Goal: Task Accomplishment & Management: Complete application form

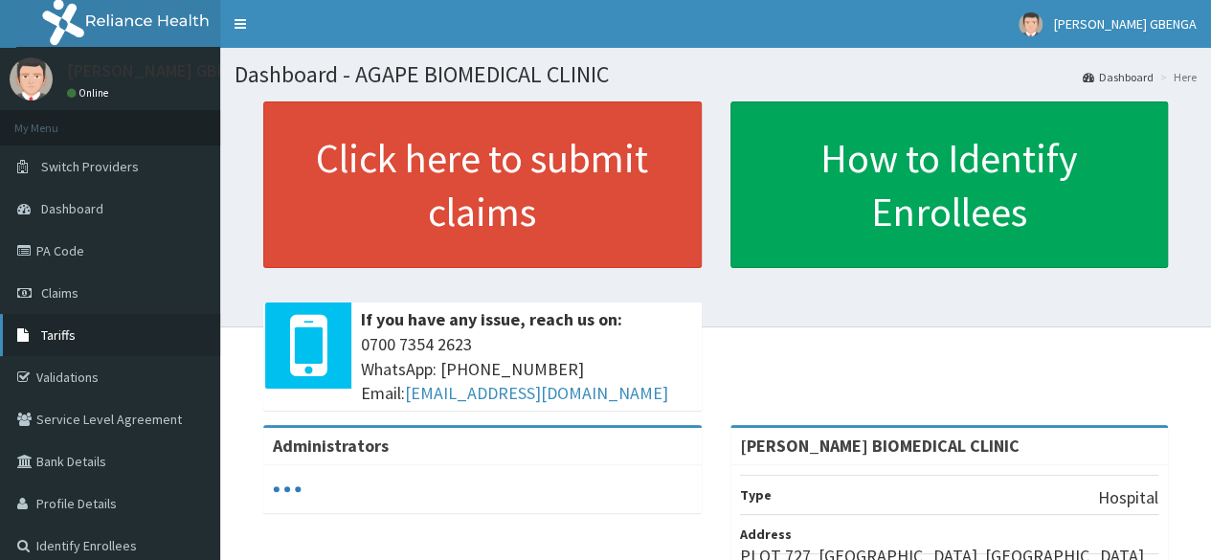
click at [76, 333] on link "Tariffs" at bounding box center [110, 335] width 220 height 42
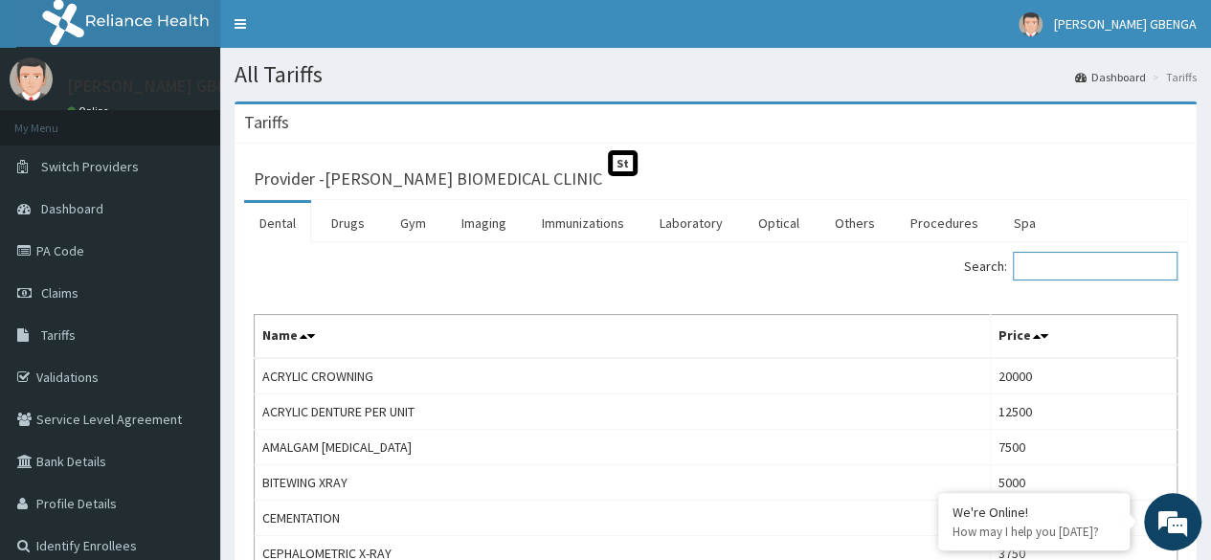
click at [1066, 266] on input "Search:" at bounding box center [1095, 266] width 165 height 29
click at [696, 214] on link "Laboratory" at bounding box center [691, 223] width 94 height 40
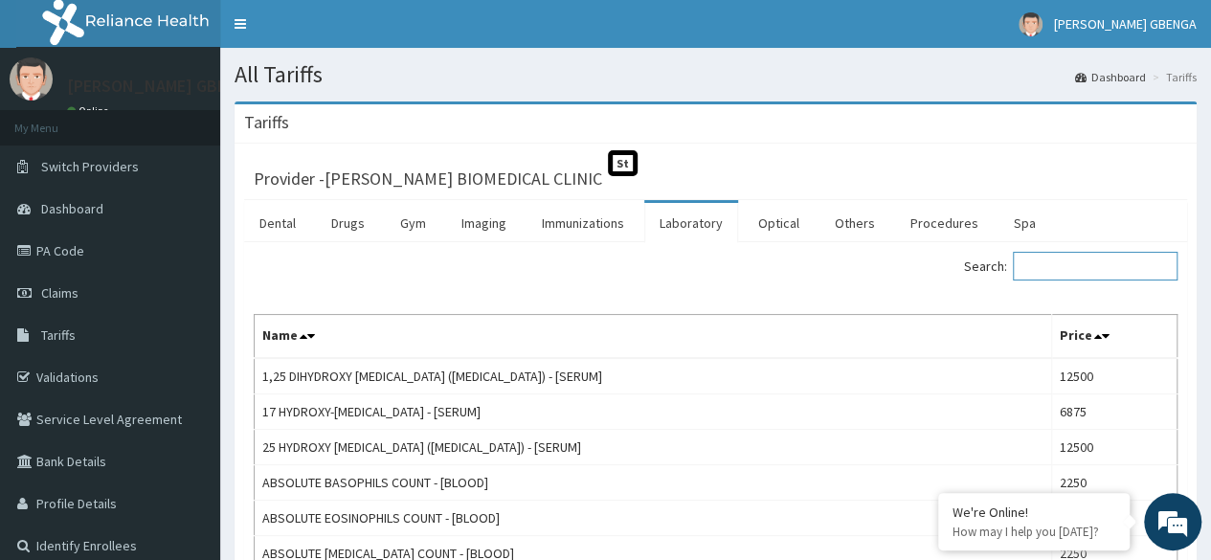
click at [1088, 259] on input "Search:" at bounding box center [1095, 266] width 165 height 29
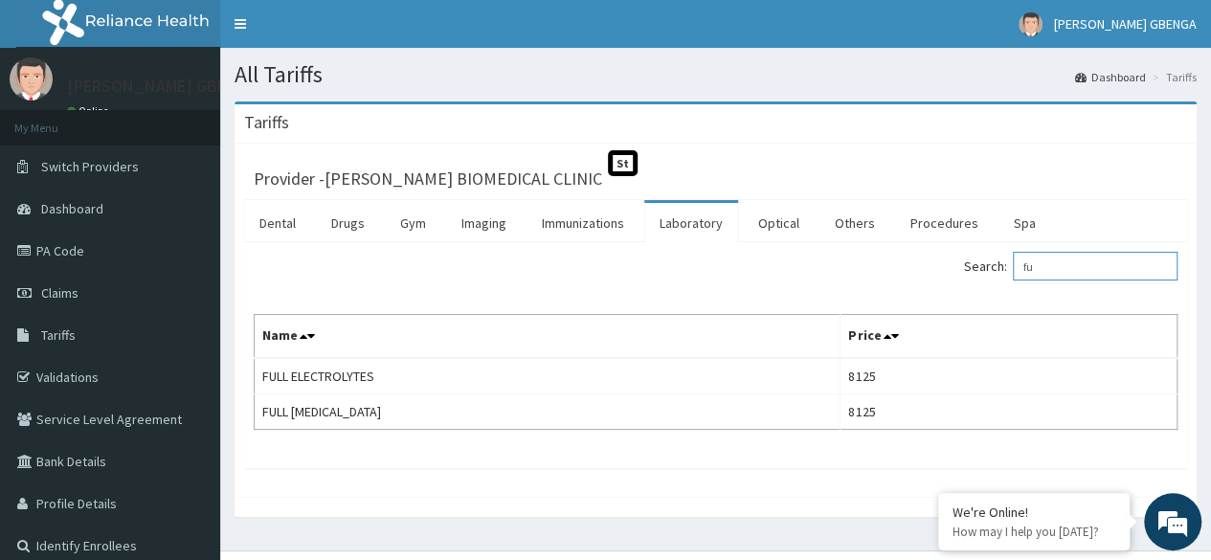
type input "f"
type input "b"
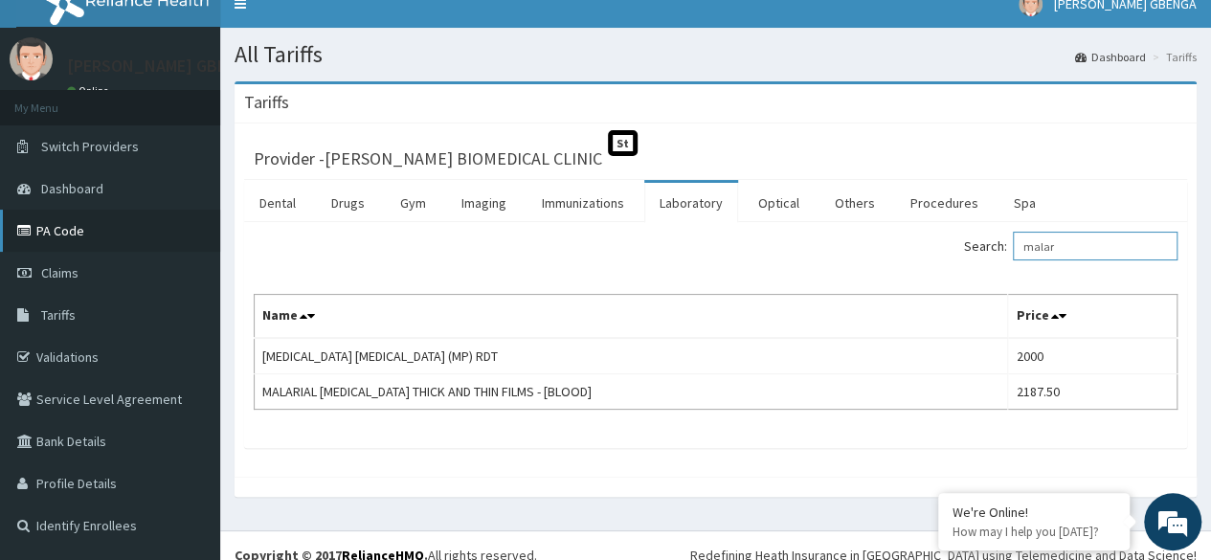
scroll to position [36, 0]
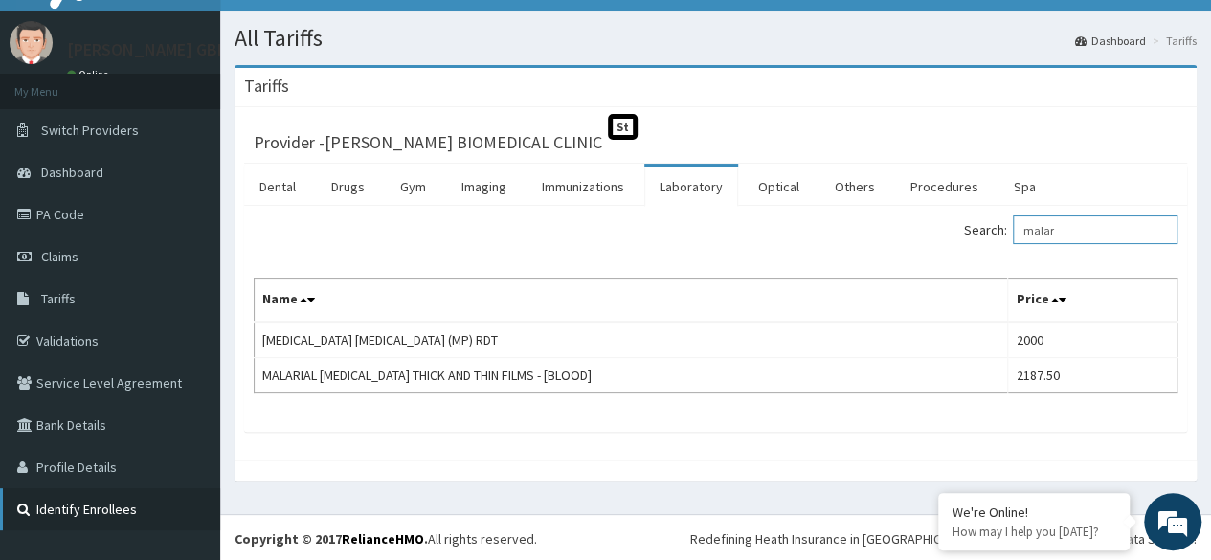
type input "malar"
click at [114, 500] on link "Identify Enrollees" at bounding box center [110, 509] width 220 height 42
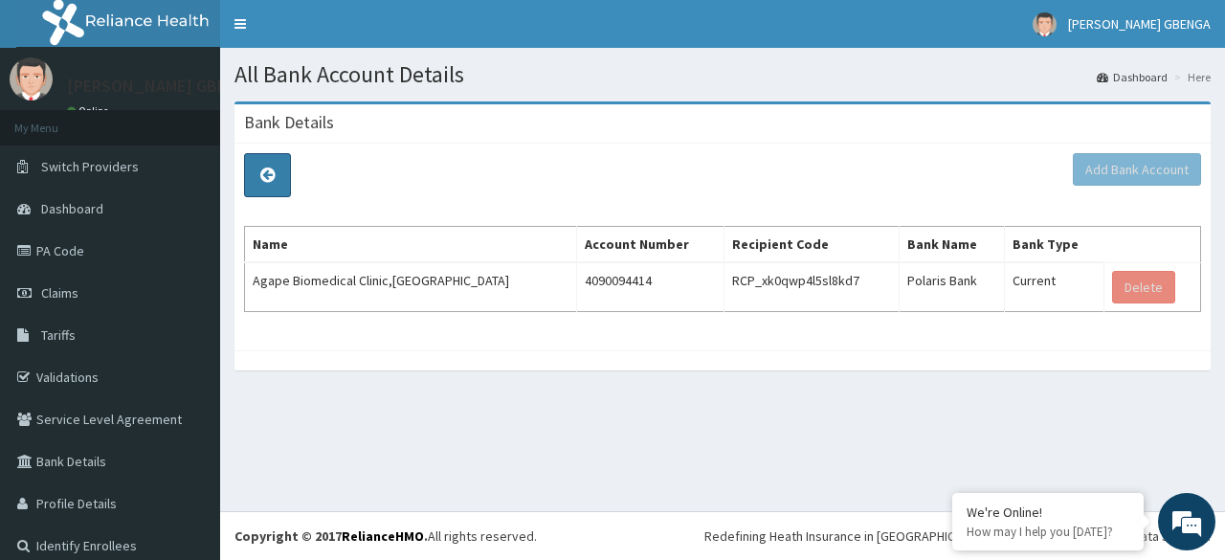
click at [273, 171] on icon at bounding box center [267, 175] width 14 height 17
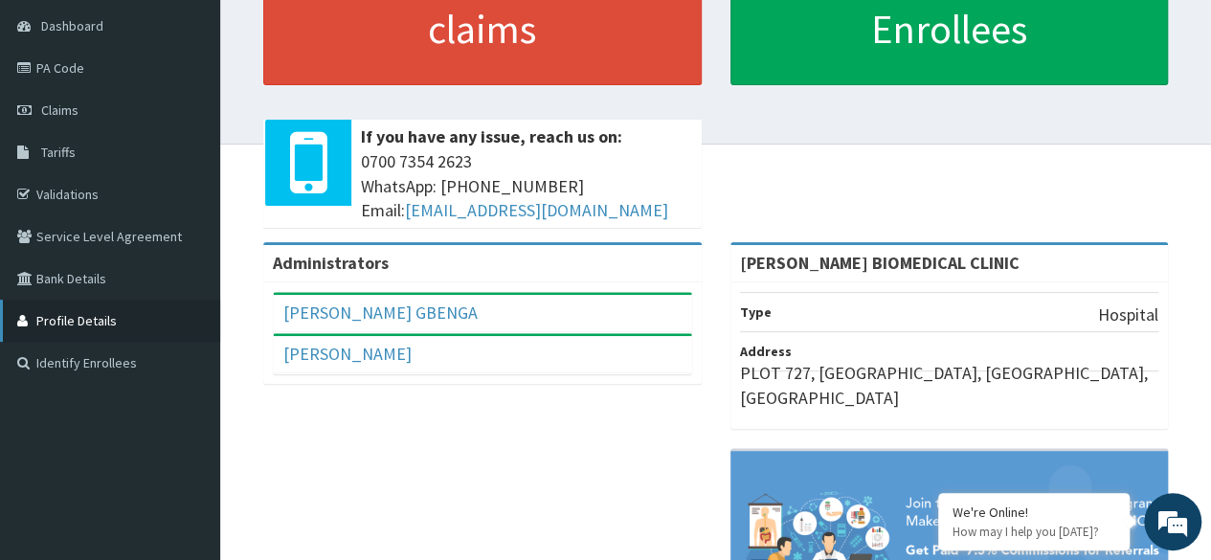
scroll to position [191, 0]
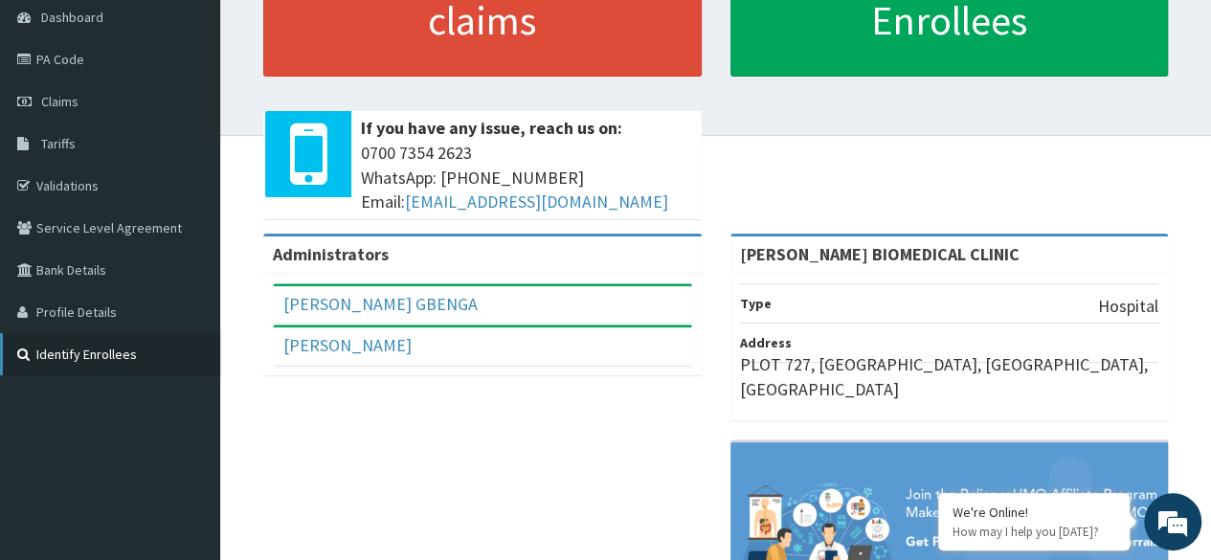
click at [75, 348] on link "Identify Enrollees" at bounding box center [110, 354] width 220 height 42
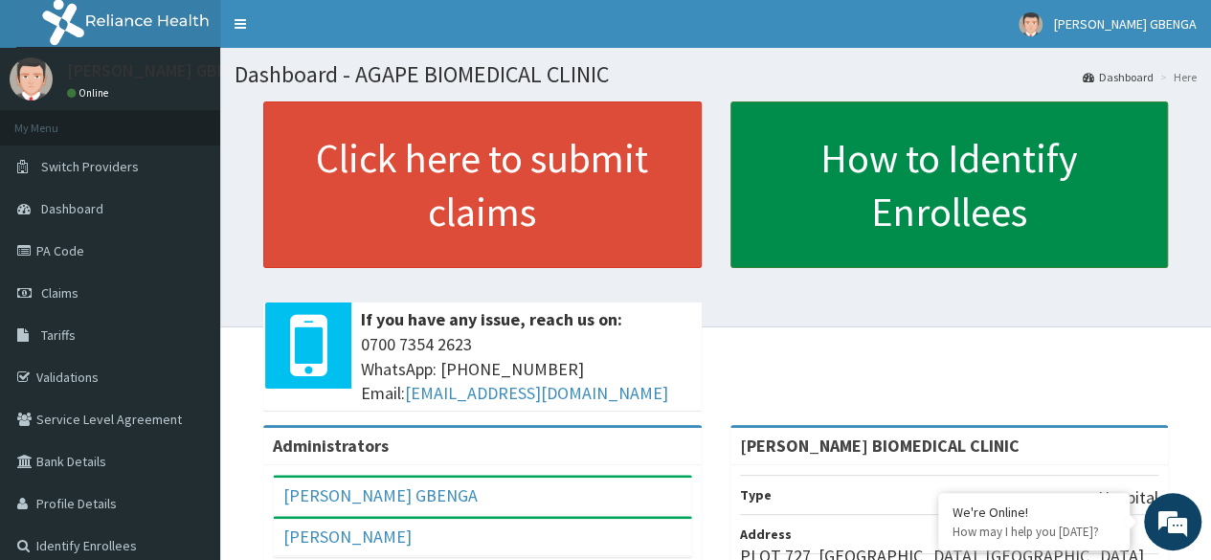
click at [963, 171] on link "How to Identify Enrollees" at bounding box center [949, 184] width 438 height 167
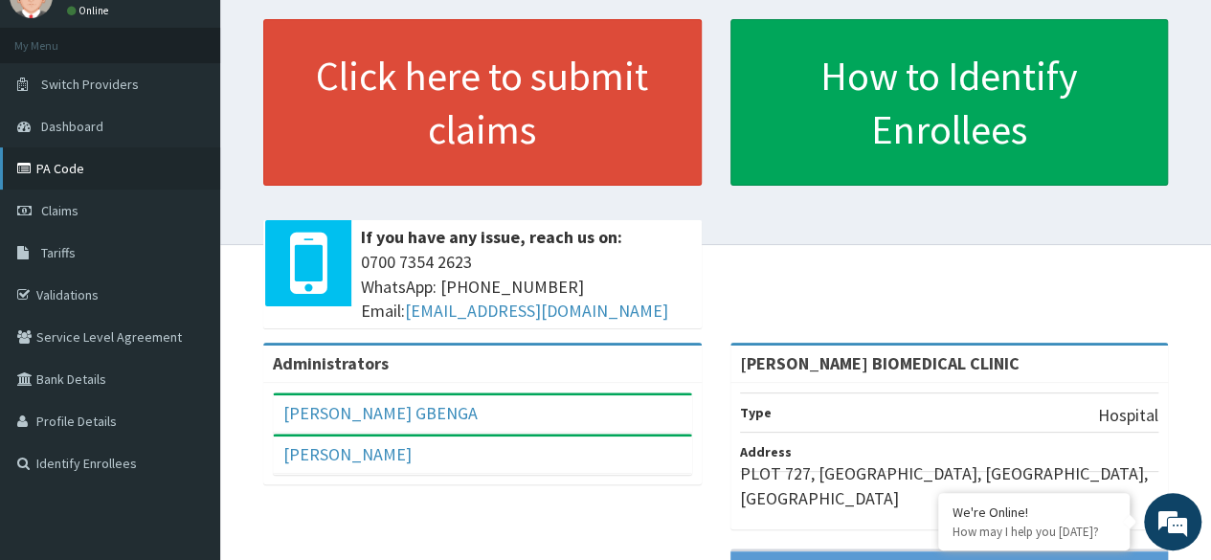
scroll to position [40, 0]
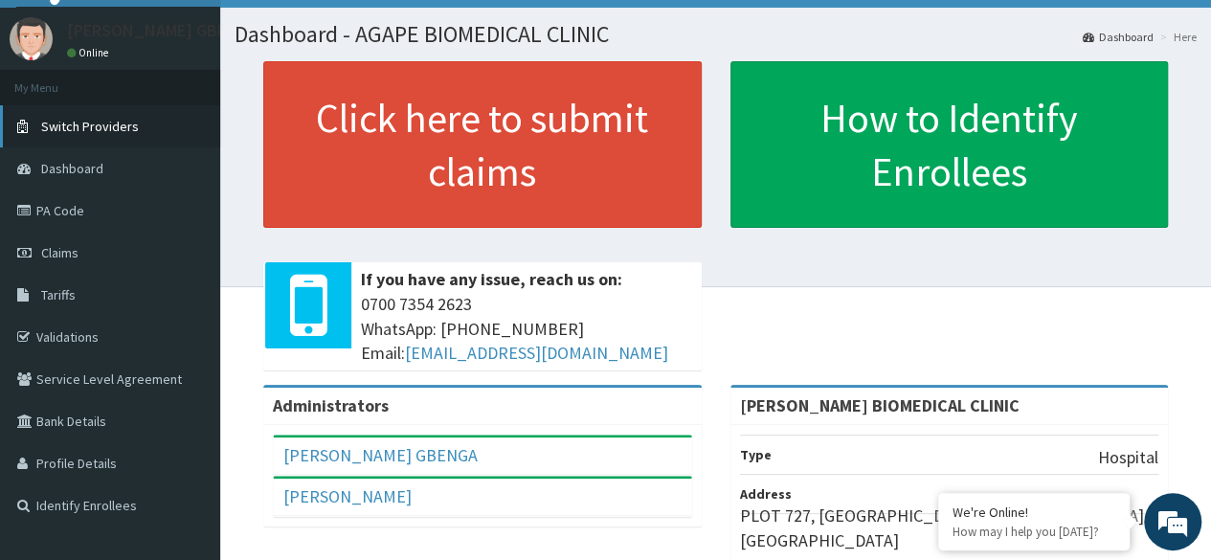
click at [114, 118] on span "Switch Providers" at bounding box center [90, 126] width 98 height 17
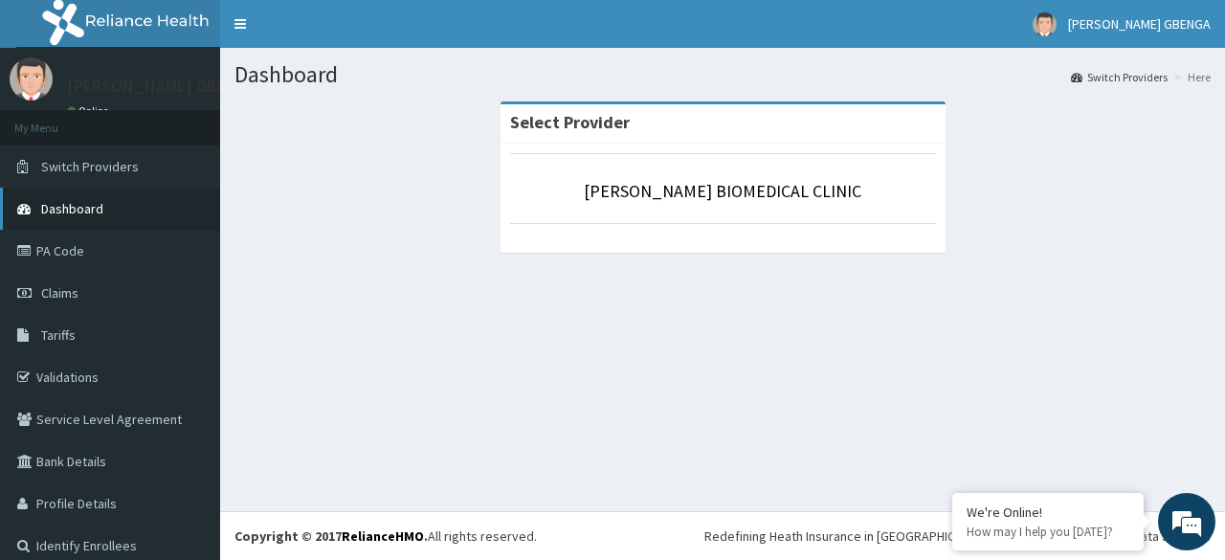
click at [94, 206] on span "Dashboard" at bounding box center [72, 208] width 62 height 17
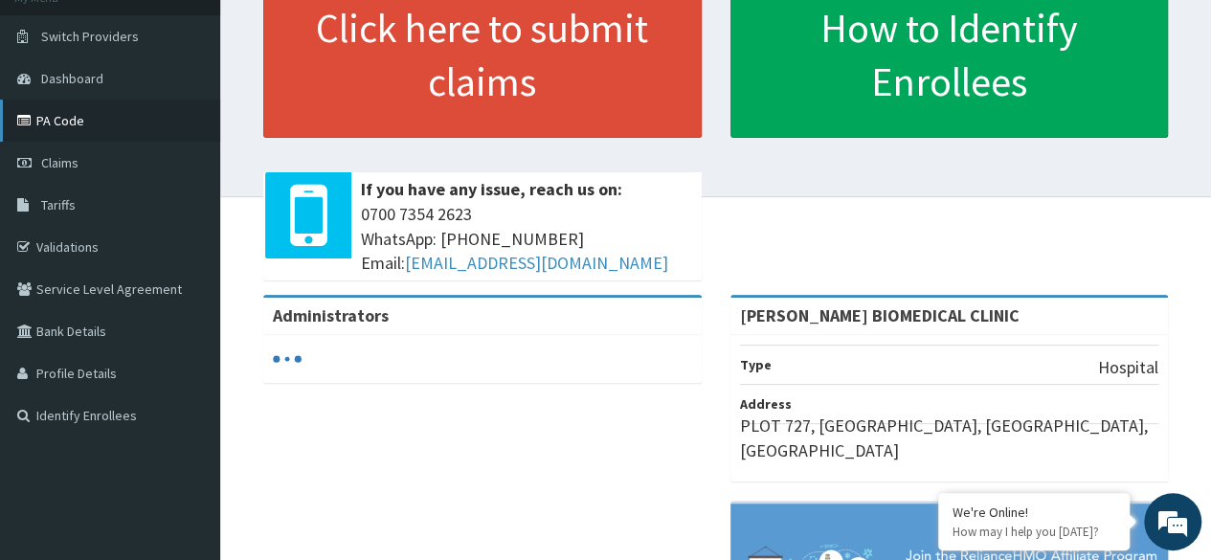
scroll to position [191, 0]
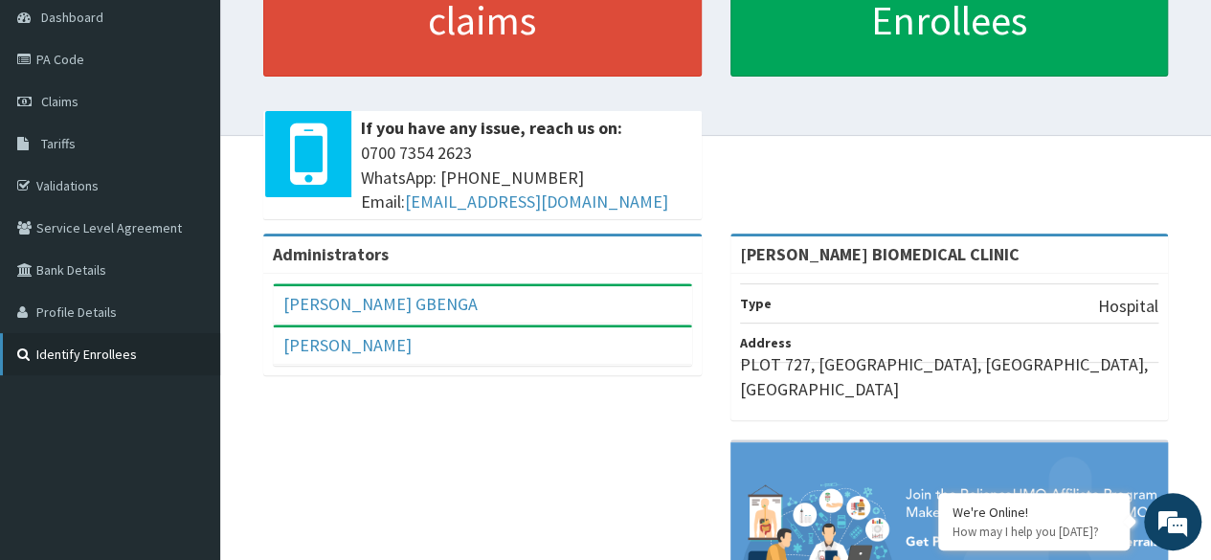
click at [100, 344] on link "Identify Enrollees" at bounding box center [110, 354] width 220 height 42
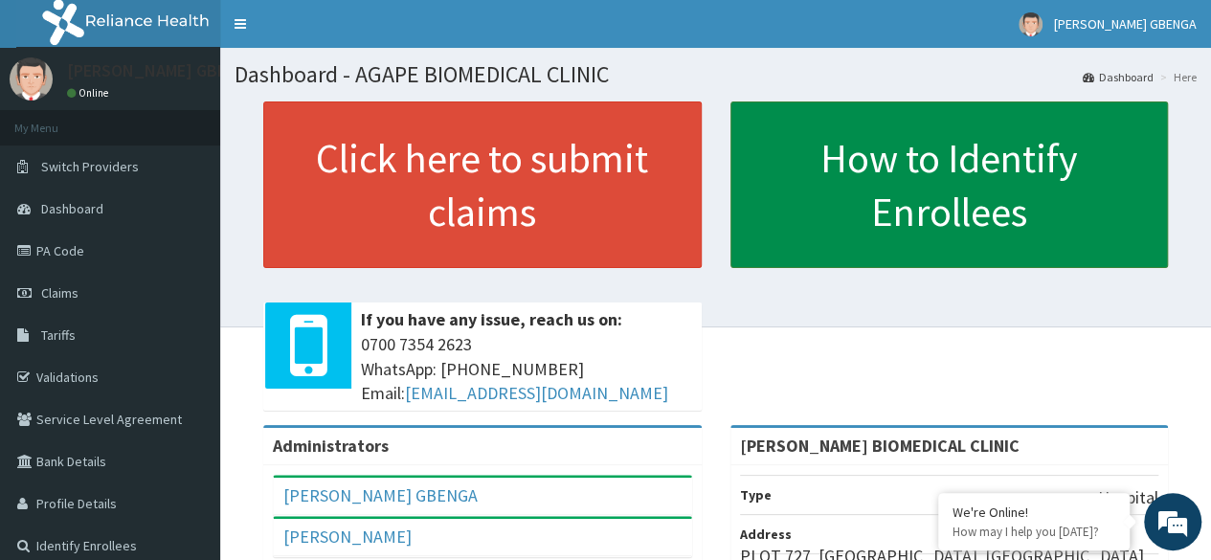
click at [875, 187] on link "How to Identify Enrollees" at bounding box center [949, 184] width 438 height 167
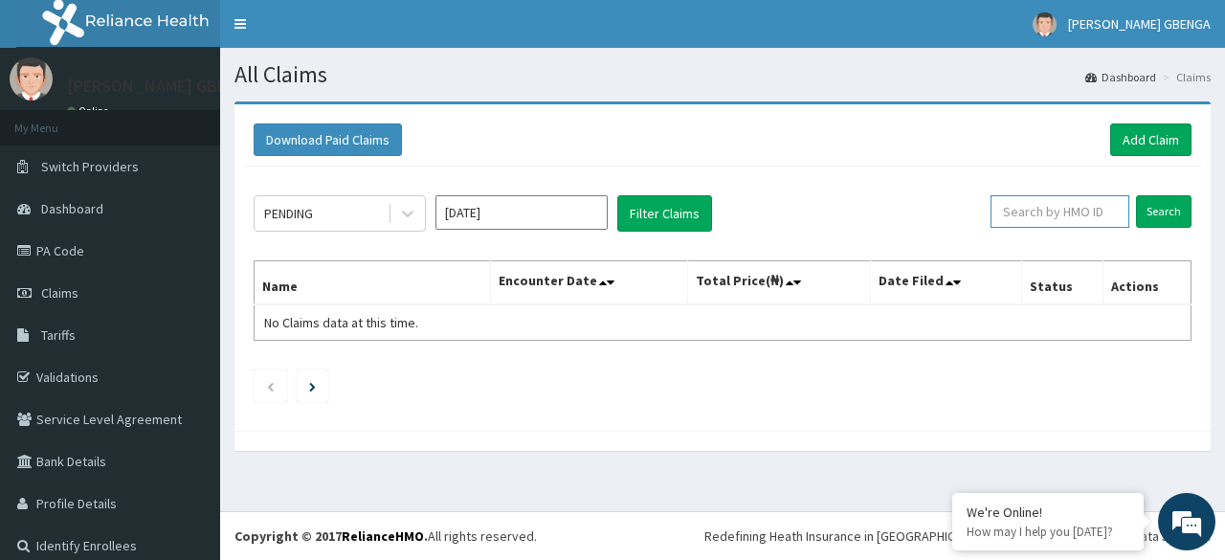
click at [1072, 219] on input "text" at bounding box center [1060, 211] width 139 height 33
click at [1047, 210] on input "text" at bounding box center [1060, 211] width 139 height 33
click at [1146, 141] on link "Add Claim" at bounding box center [1150, 139] width 81 height 33
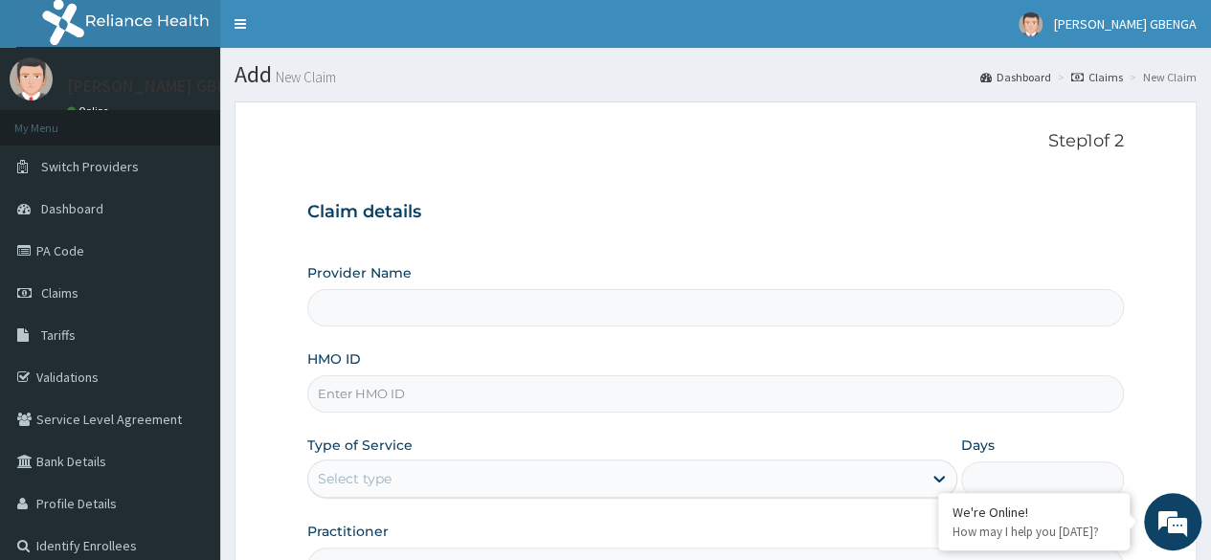
click at [425, 312] on input "Provider Name" at bounding box center [715, 307] width 816 height 37
type input "[PERSON_NAME] BIOMEDICAL CLINIC"
click at [417, 403] on input "HMO ID" at bounding box center [715, 393] width 816 height 37
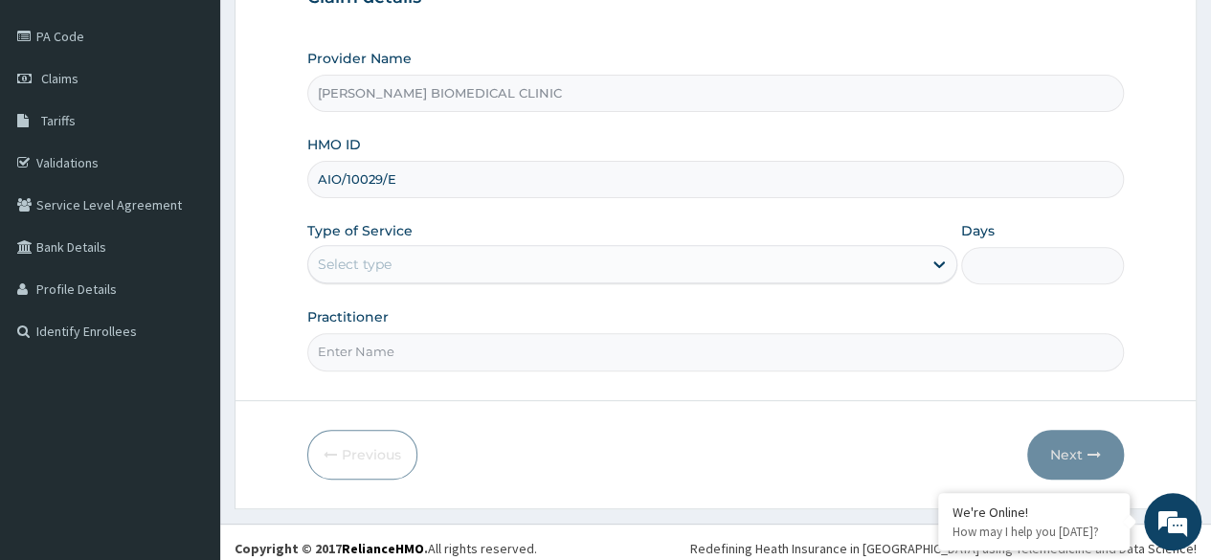
scroll to position [222, 0]
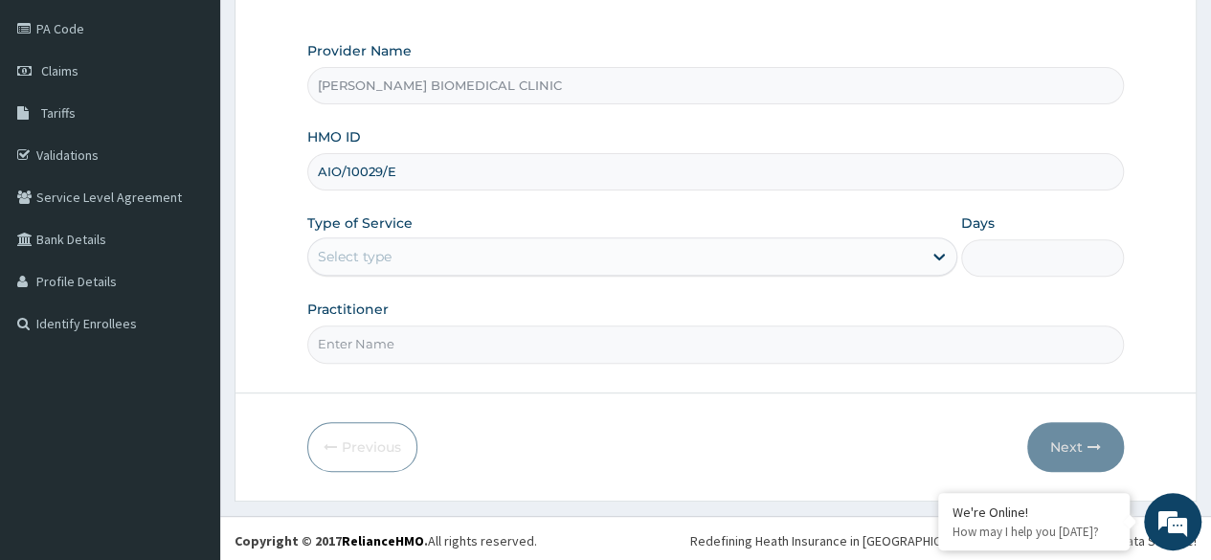
type input "AIO/10029/E"
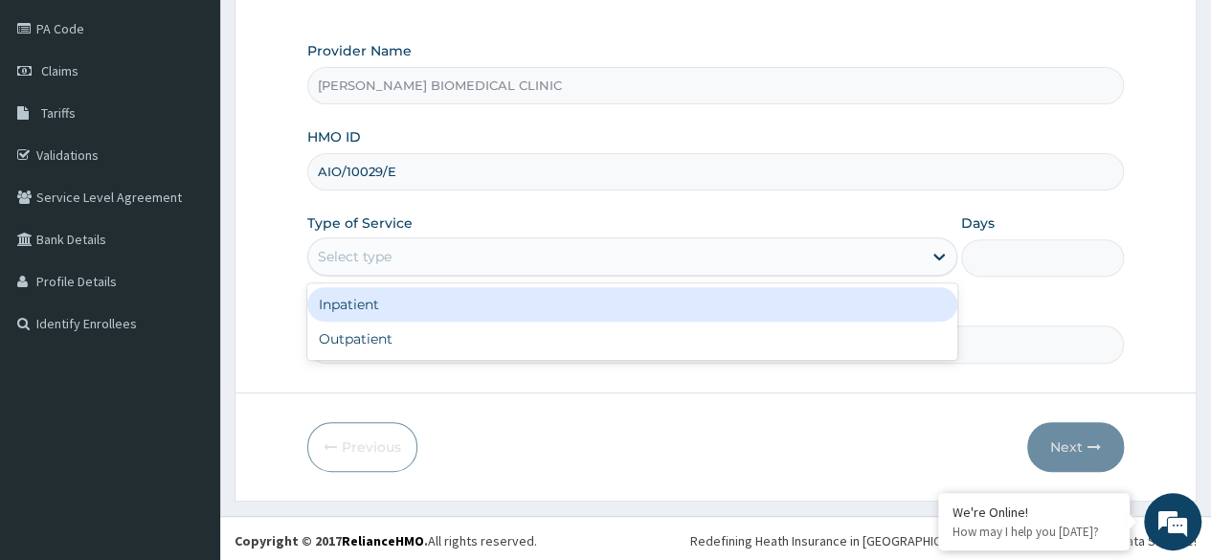
click at [596, 244] on div "Select type" at bounding box center [615, 256] width 614 height 31
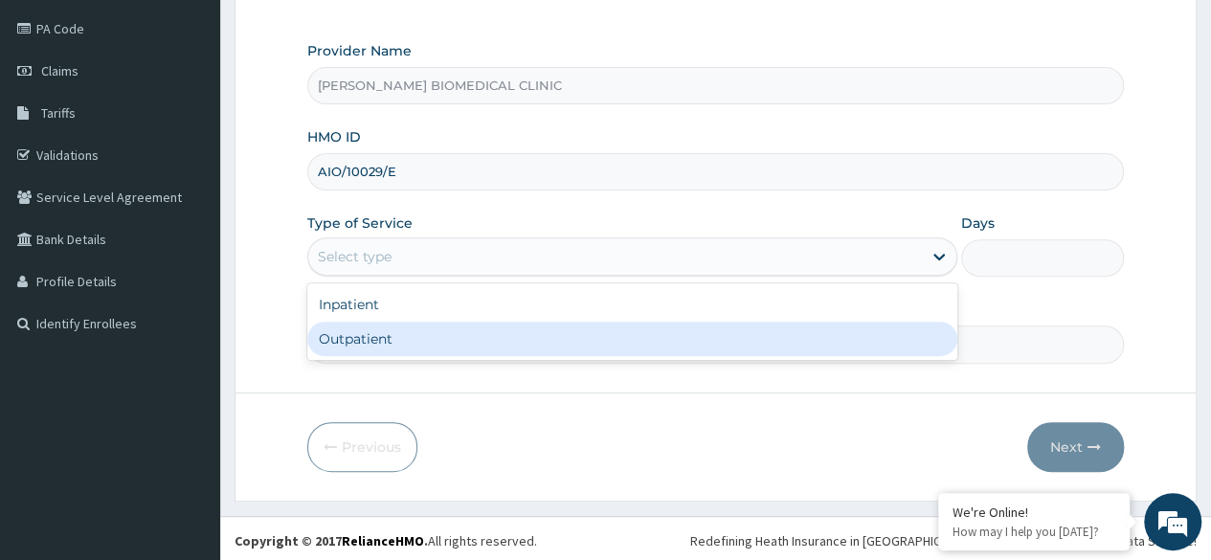
click at [434, 338] on div "Outpatient" at bounding box center [632, 339] width 650 height 34
type input "1"
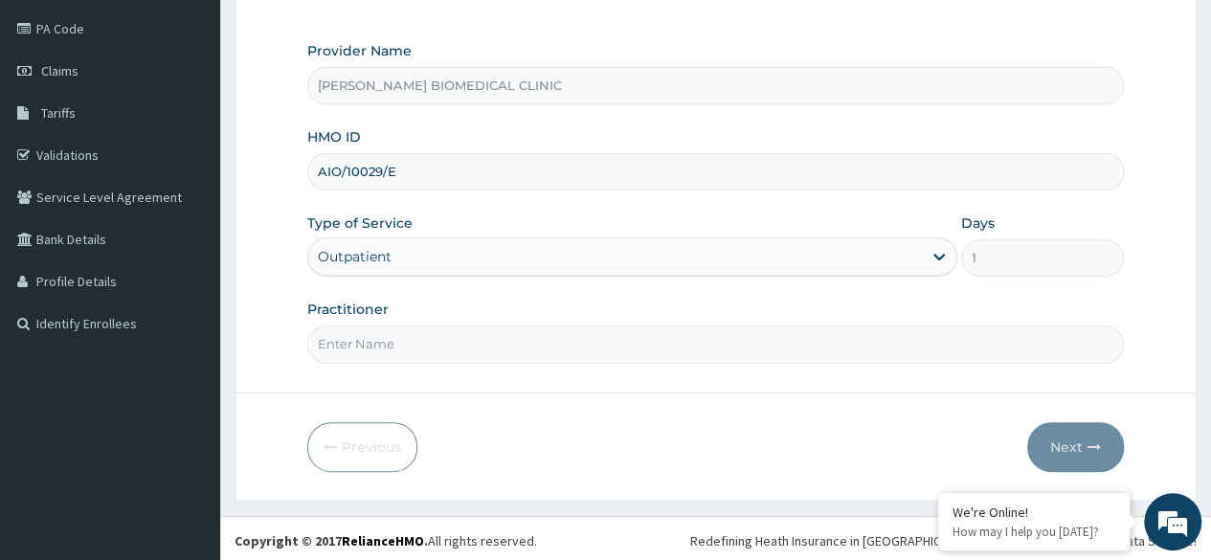
click at [527, 353] on input "Practitioner" at bounding box center [715, 343] width 816 height 37
click at [913, 325] on input "Dr [PERSON_NAME]" at bounding box center [715, 343] width 816 height 37
type input "Dr [PERSON_NAME]"
click at [1052, 302] on div "Practitioner Dr [PERSON_NAME]" at bounding box center [715, 331] width 816 height 63
click at [1074, 442] on button "Next" at bounding box center [1075, 447] width 97 height 50
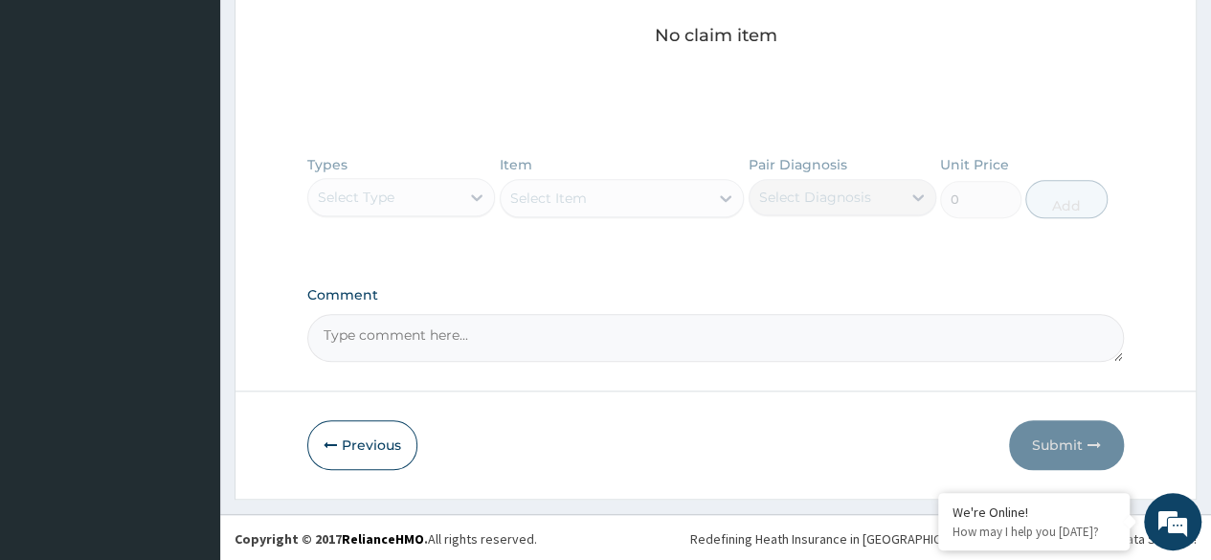
scroll to position [812, 0]
click at [475, 195] on div "Types Select Type Item Select Item Pair Diagnosis Select Diagnosis Unit Price 0…" at bounding box center [715, 200] width 816 height 111
click at [473, 190] on div "Types Select Type Item Select Item Pair Diagnosis Select Diagnosis Unit Price 0…" at bounding box center [715, 200] width 816 height 111
click at [628, 190] on div "Types Select Type Item Select Item Pair Diagnosis Select Diagnosis Unit Price 0…" at bounding box center [715, 200] width 816 height 111
click at [367, 440] on button "Previous" at bounding box center [362, 445] width 110 height 50
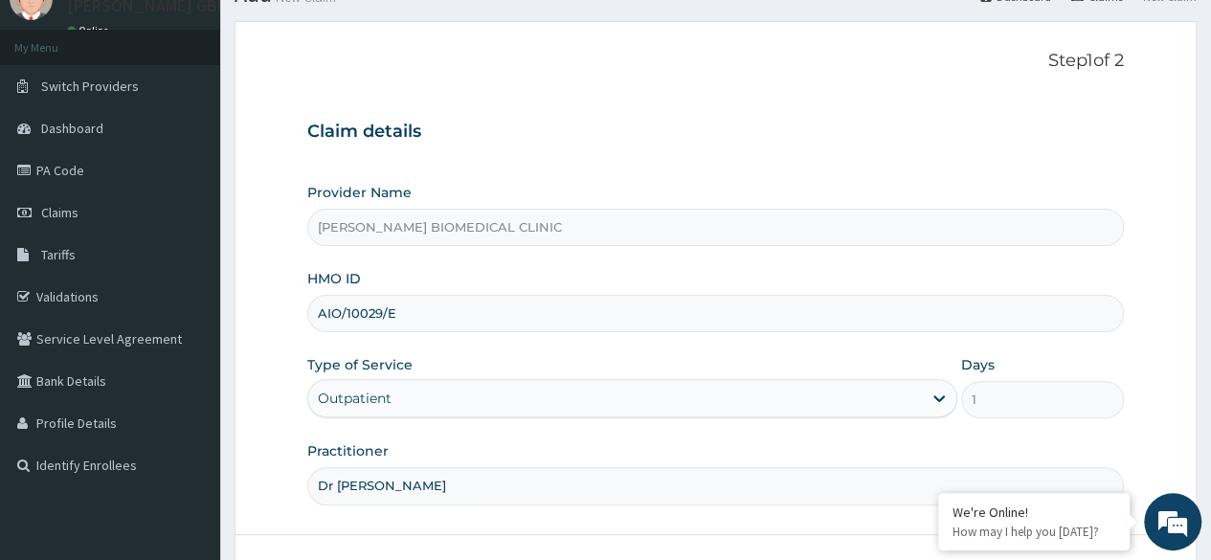
scroll to position [222, 0]
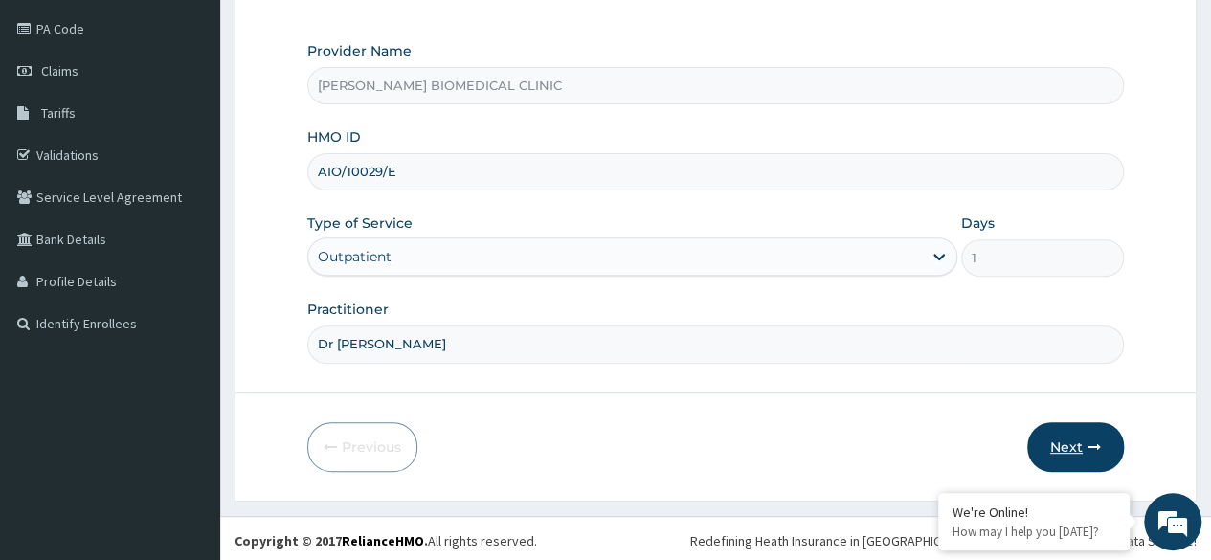
click at [1072, 439] on button "Next" at bounding box center [1075, 447] width 97 height 50
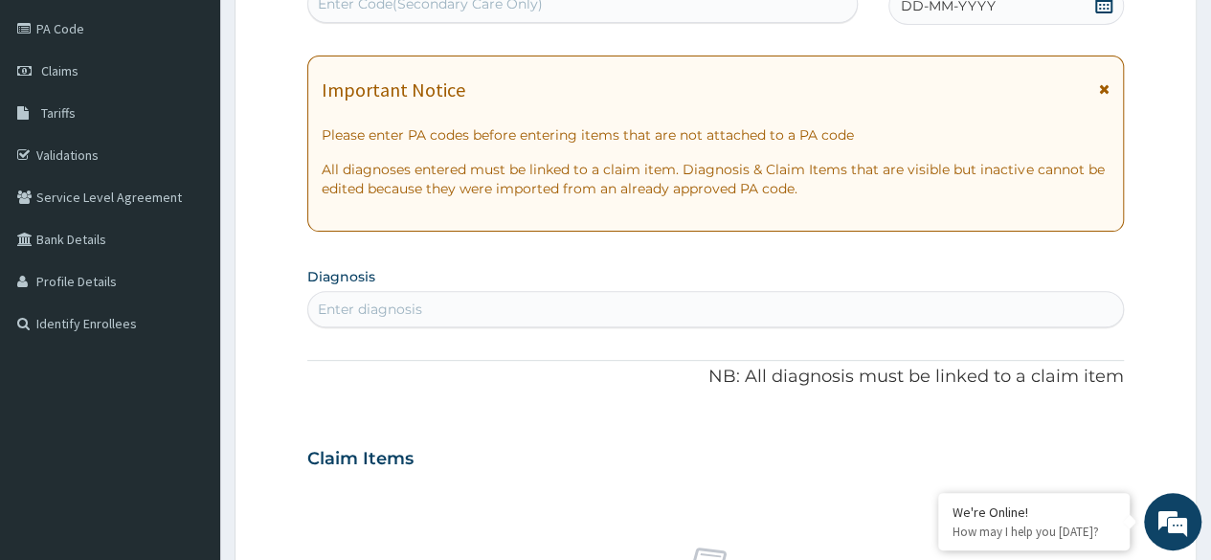
click at [537, 299] on div "Enter diagnosis" at bounding box center [715, 309] width 815 height 31
click at [1105, 85] on icon at bounding box center [1104, 88] width 11 height 13
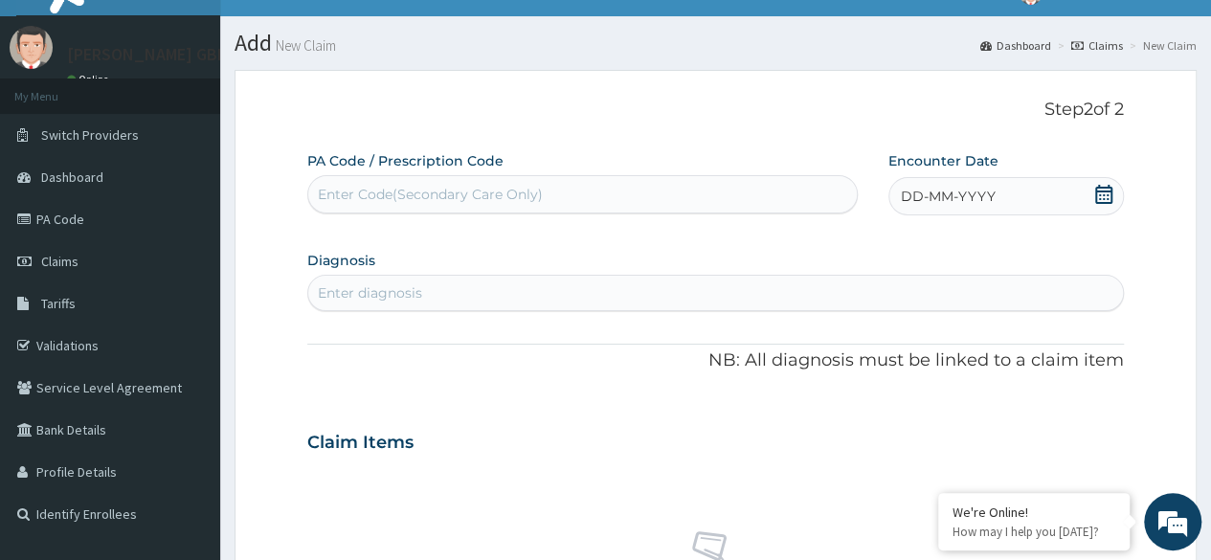
scroll to position [0, 0]
